Goal: Transaction & Acquisition: Purchase product/service

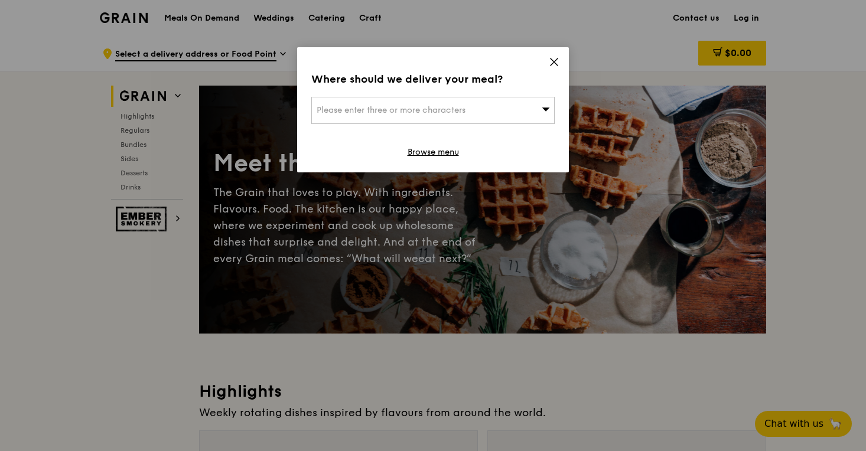
click at [549, 62] on icon at bounding box center [554, 62] width 11 height 11
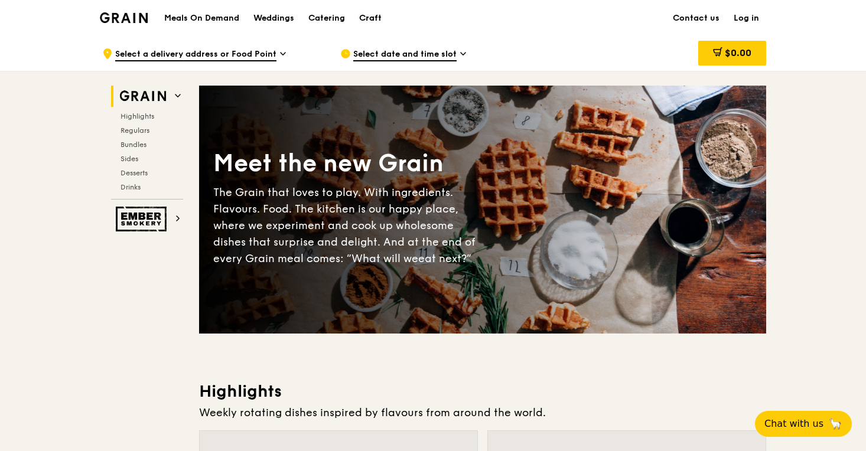
click at [359, 17] on link "Craft" at bounding box center [370, 18] width 37 height 35
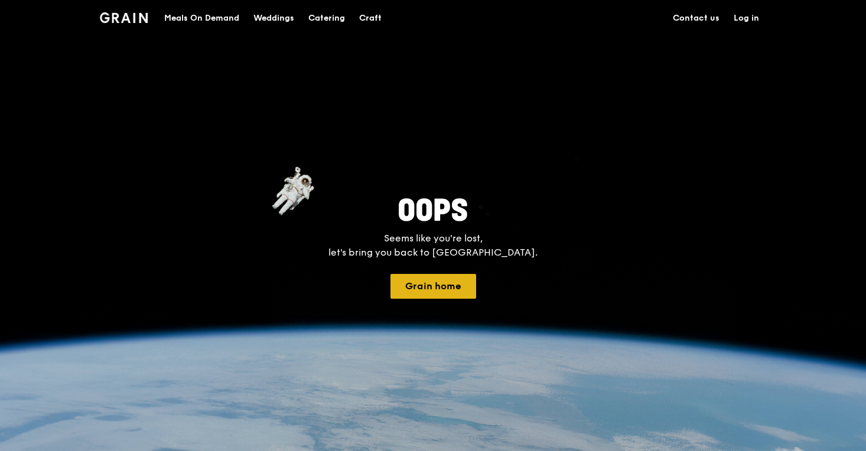
click at [419, 288] on button "Grain home" at bounding box center [434, 286] width 86 height 25
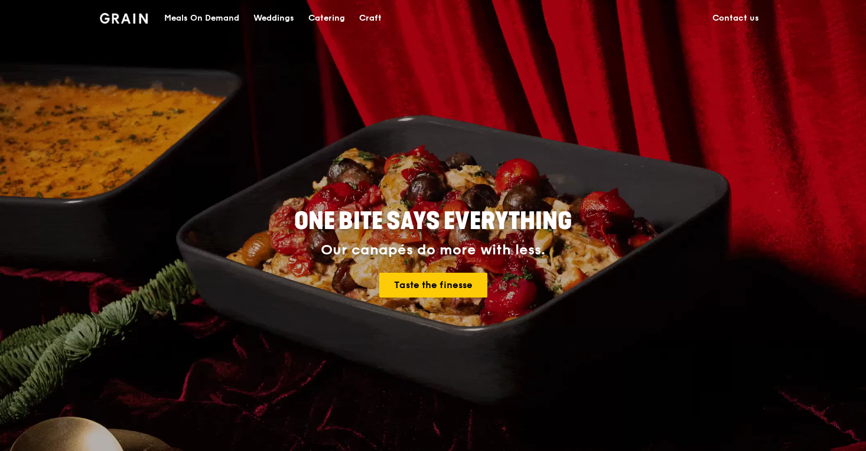
click at [211, 12] on div "Meals On Demand" at bounding box center [201, 18] width 75 height 35
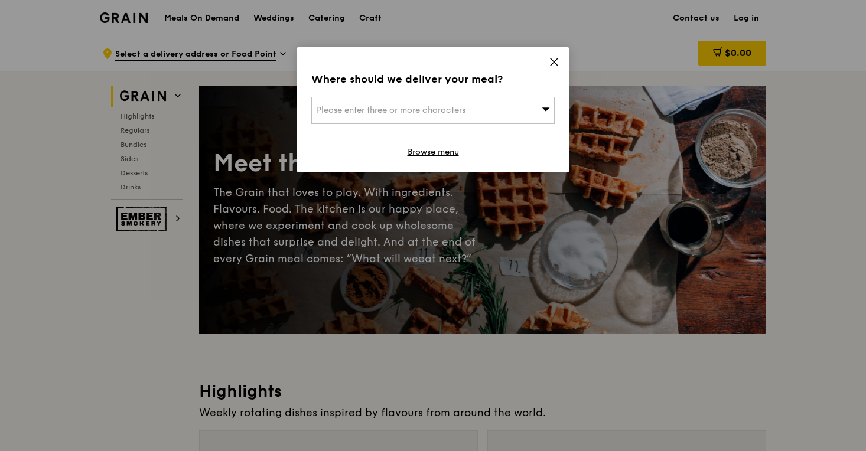
click at [551, 67] on icon at bounding box center [554, 62] width 11 height 11
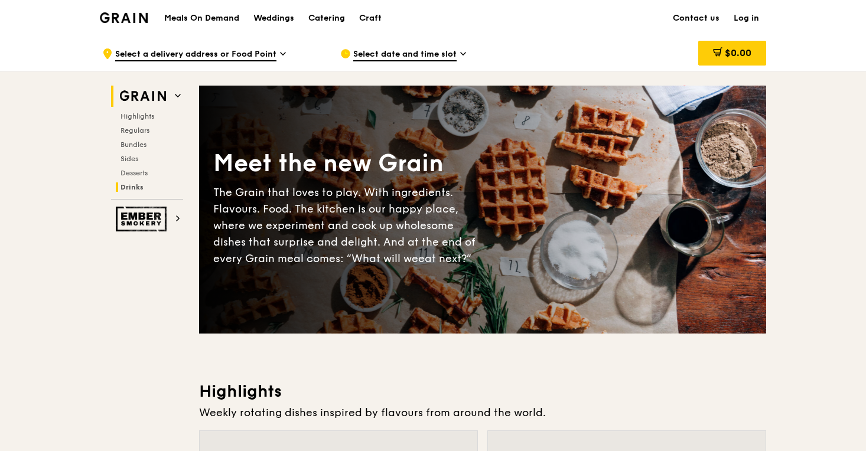
click at [131, 188] on span "Drinks" at bounding box center [132, 187] width 23 height 8
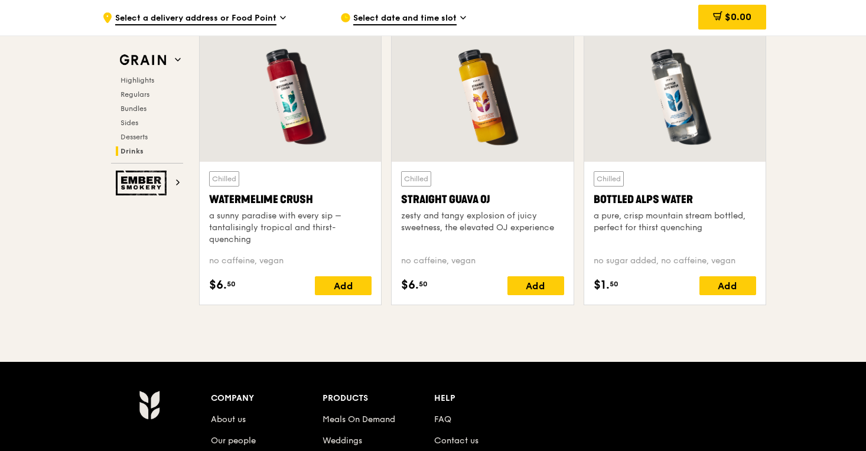
scroll to position [4709, 0]
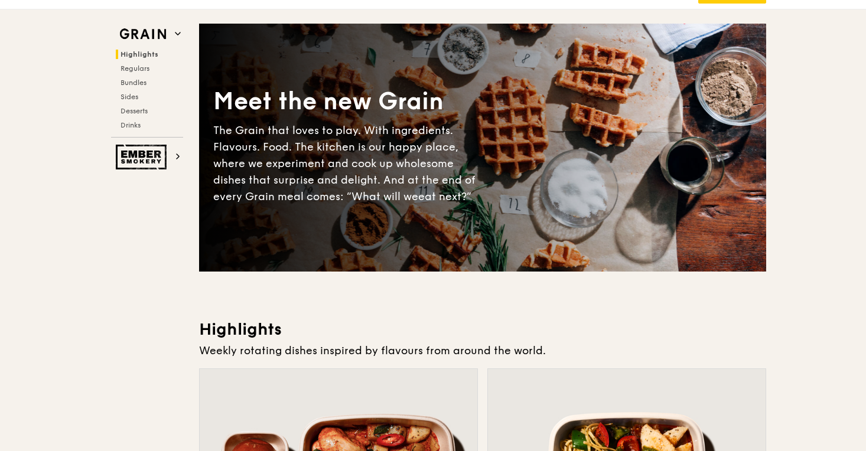
scroll to position [0, 0]
